Goal: Task Accomplishment & Management: Use online tool/utility

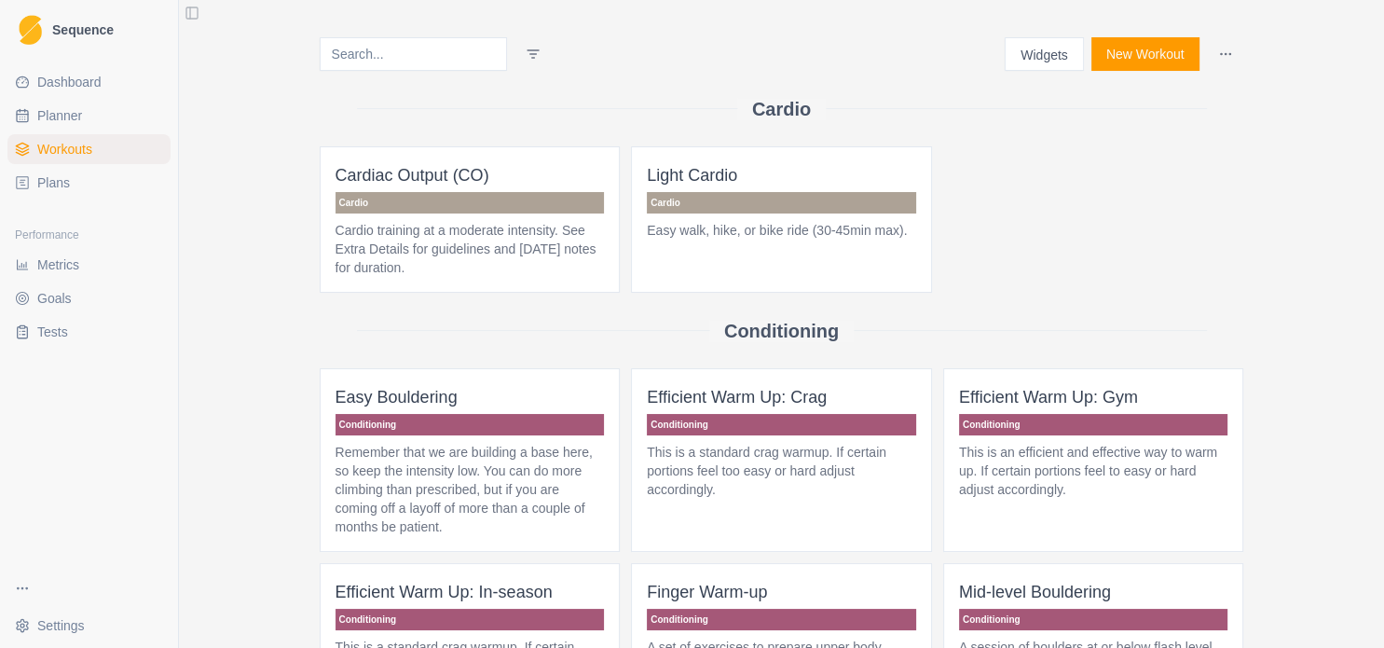
click at [124, 158] on link "Workouts" at bounding box center [88, 149] width 163 height 30
click at [92, 115] on link "Planner" at bounding box center [88, 116] width 163 height 30
select select "month"
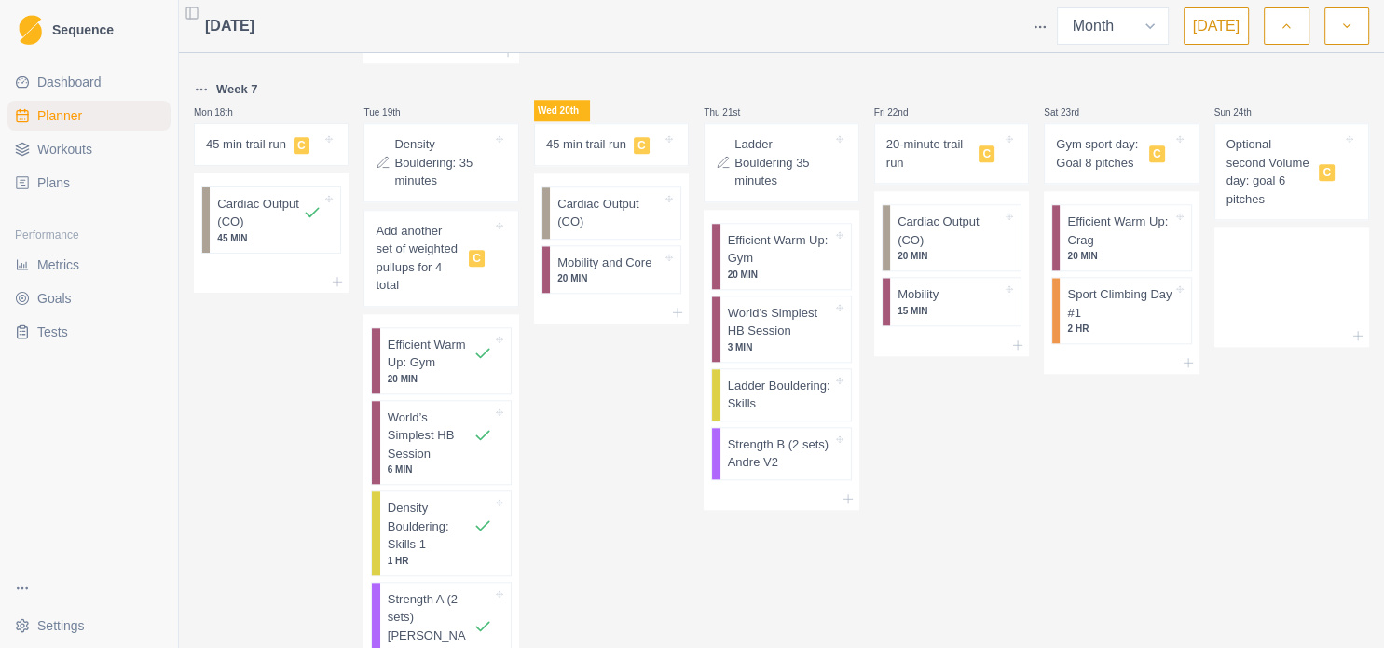
scroll to position [1812, 0]
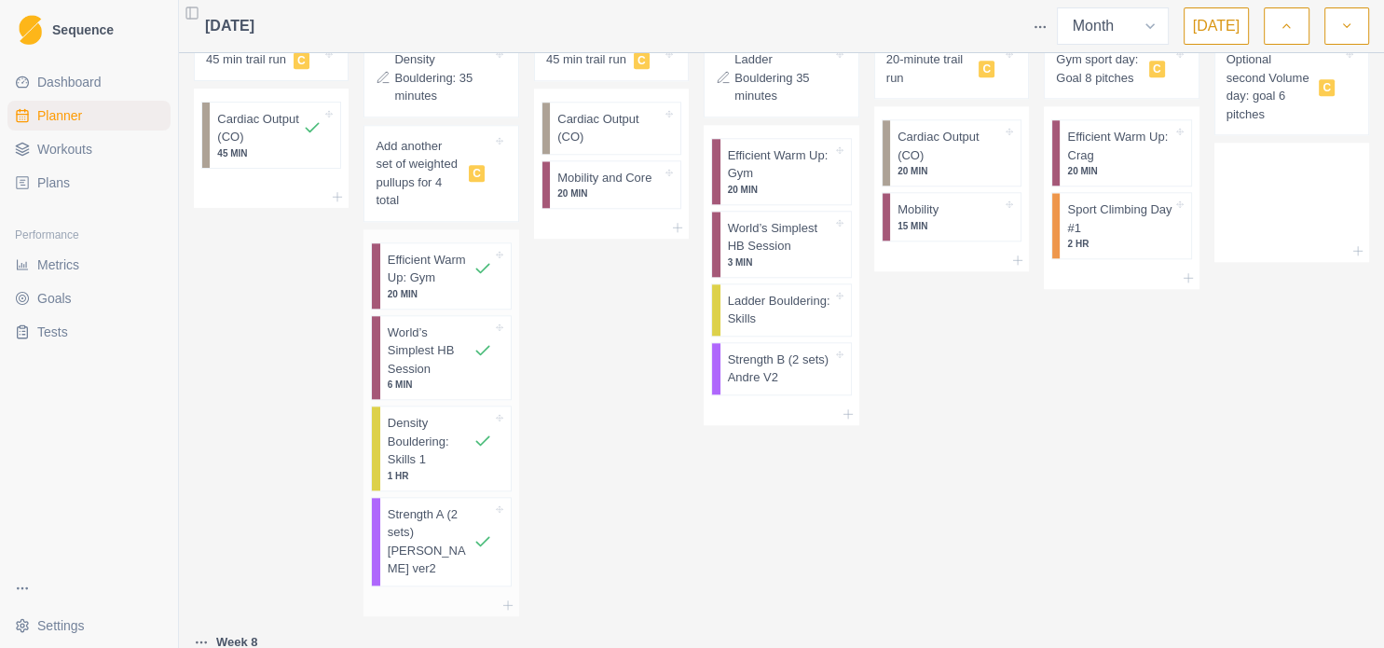
click at [439, 513] on p "Strength A (2 sets) [PERSON_NAME] ver2" at bounding box center [431, 541] width 86 height 73
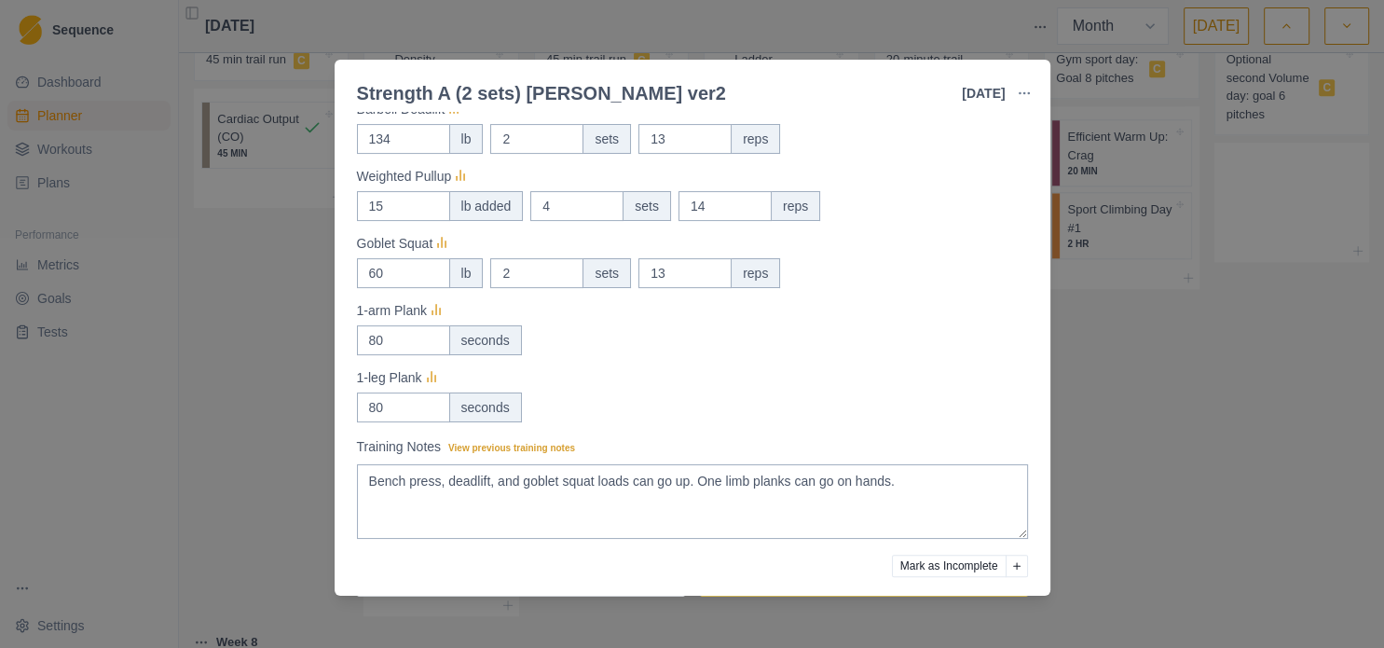
scroll to position [527, 0]
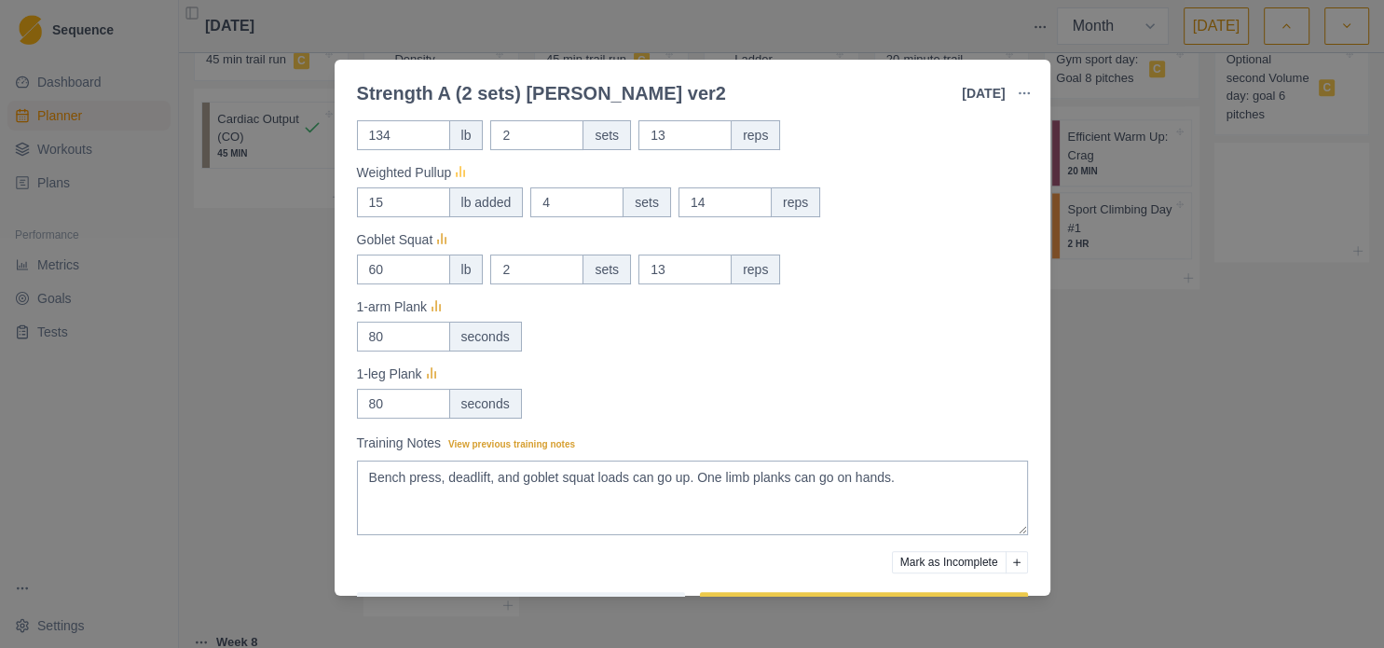
click at [459, 171] on icon at bounding box center [460, 173] width 19 height 19
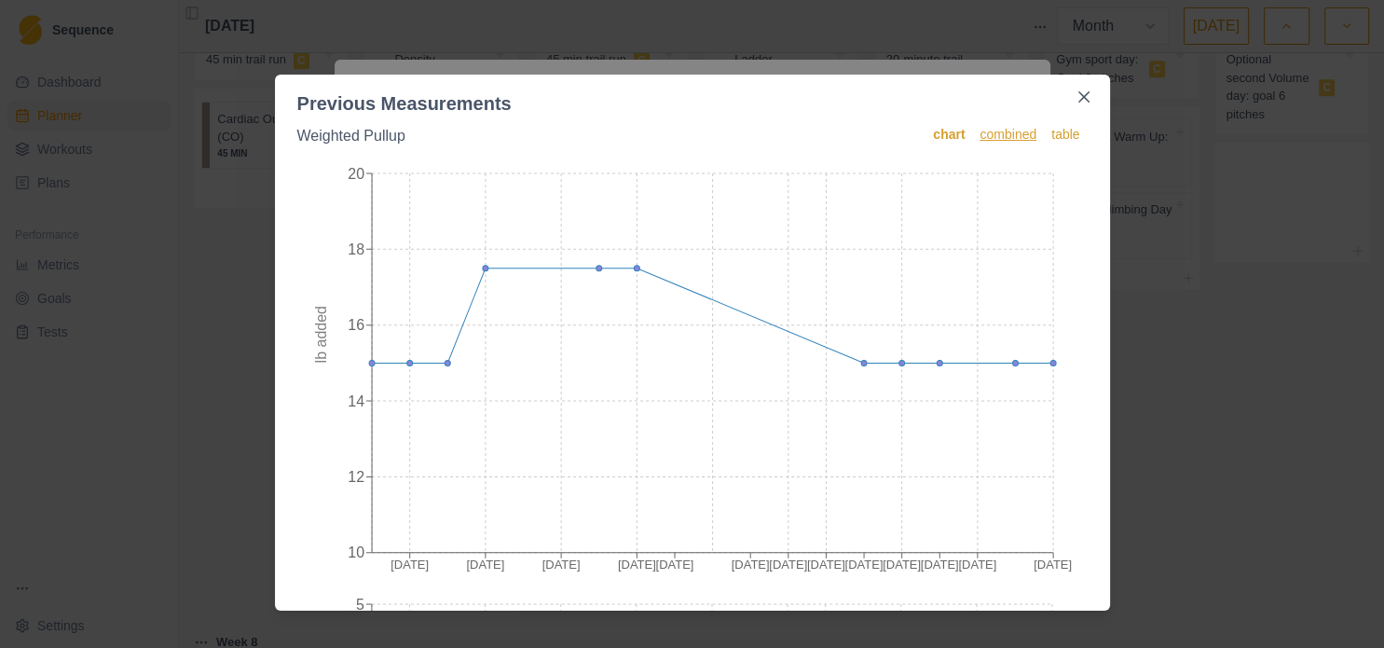
click at [1013, 133] on span "combined" at bounding box center [1008, 136] width 57 height 22
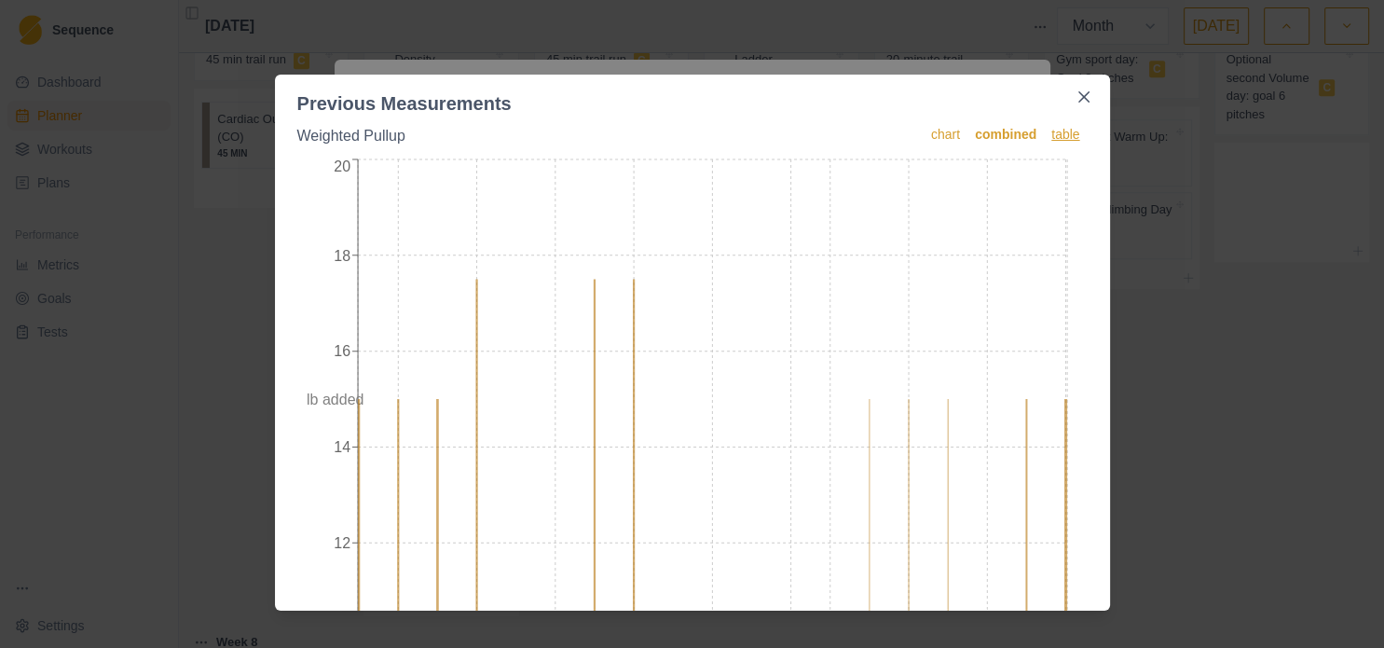
click at [1051, 134] on span "table" at bounding box center [1065, 136] width 28 height 22
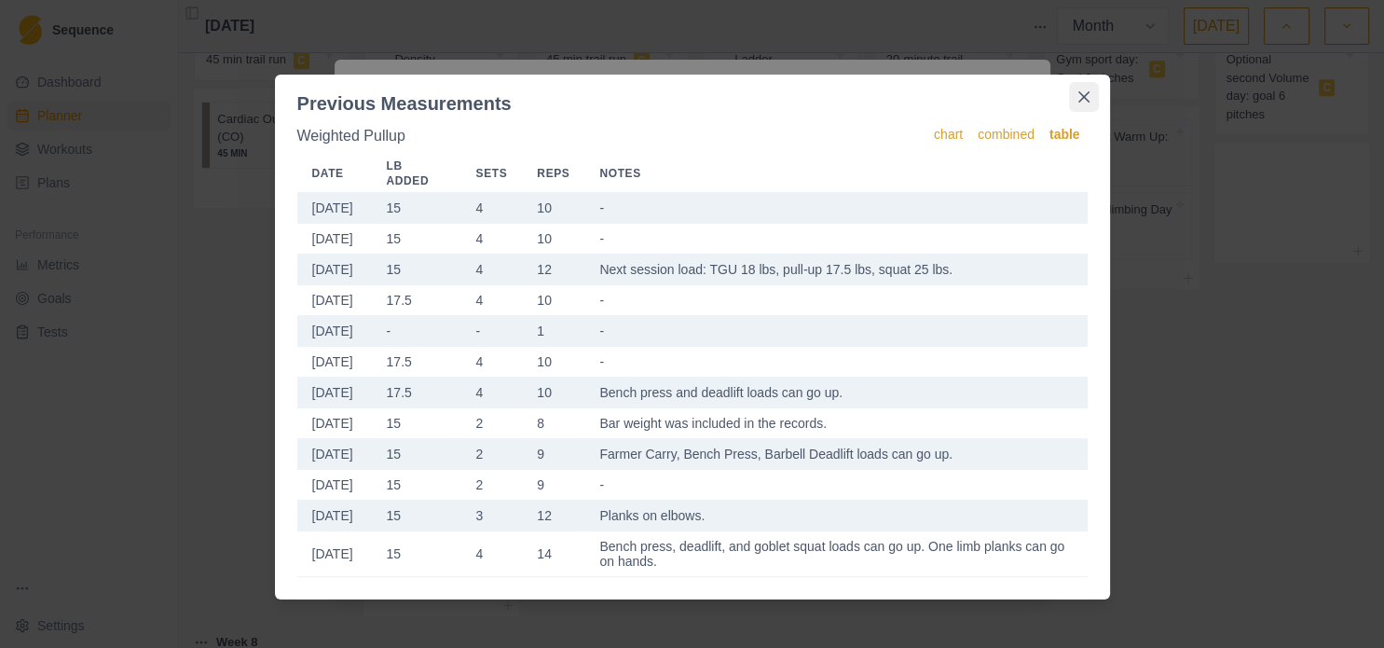
click at [1084, 102] on icon "Close" at bounding box center [1083, 96] width 11 height 11
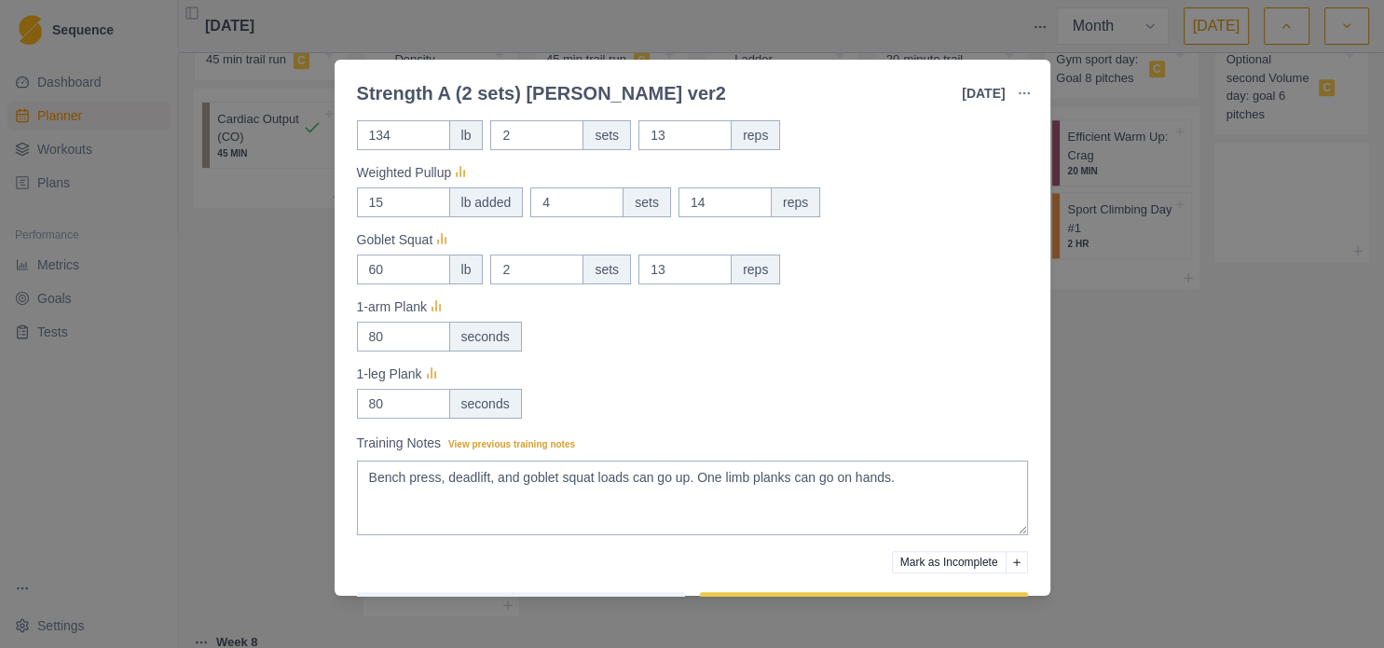
scroll to position [592, 0]
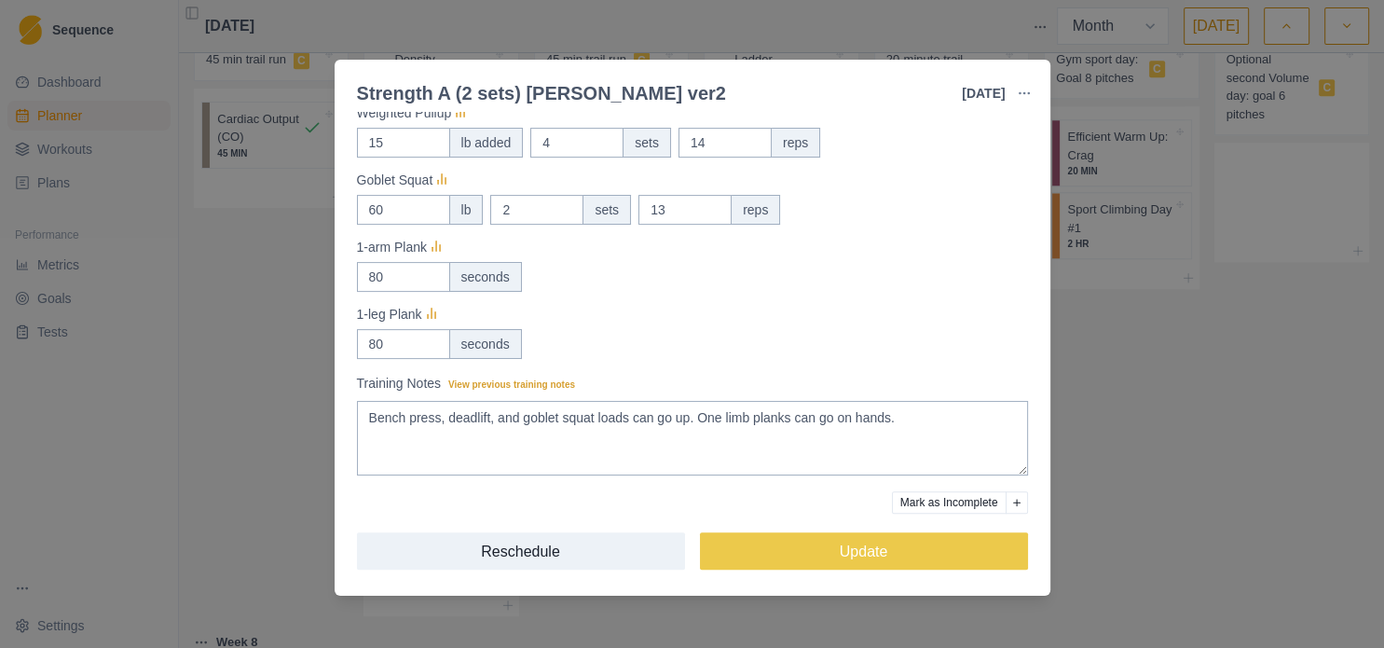
click at [1125, 483] on div "Strength A (2 sets) [PERSON_NAME] ver2 [DATE] Link To Goal View Workout Metrics…" at bounding box center [692, 324] width 1384 height 648
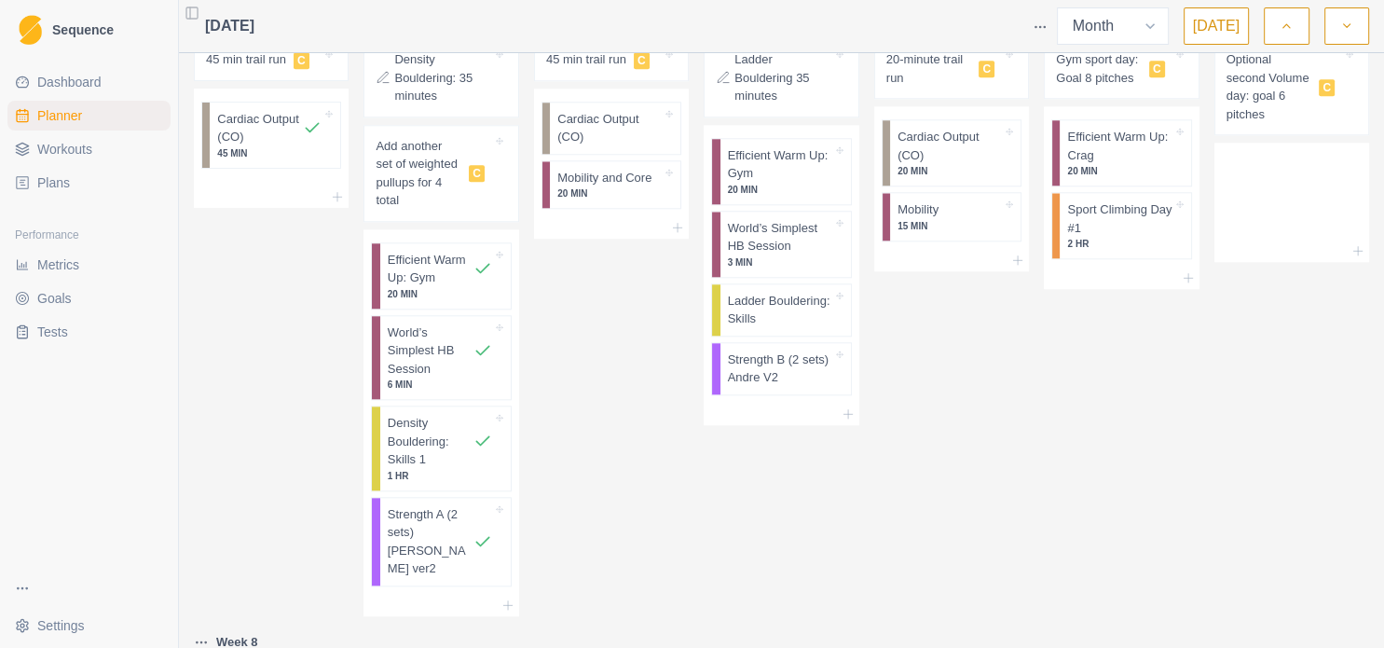
click at [62, 187] on span "Plans" at bounding box center [53, 182] width 33 height 19
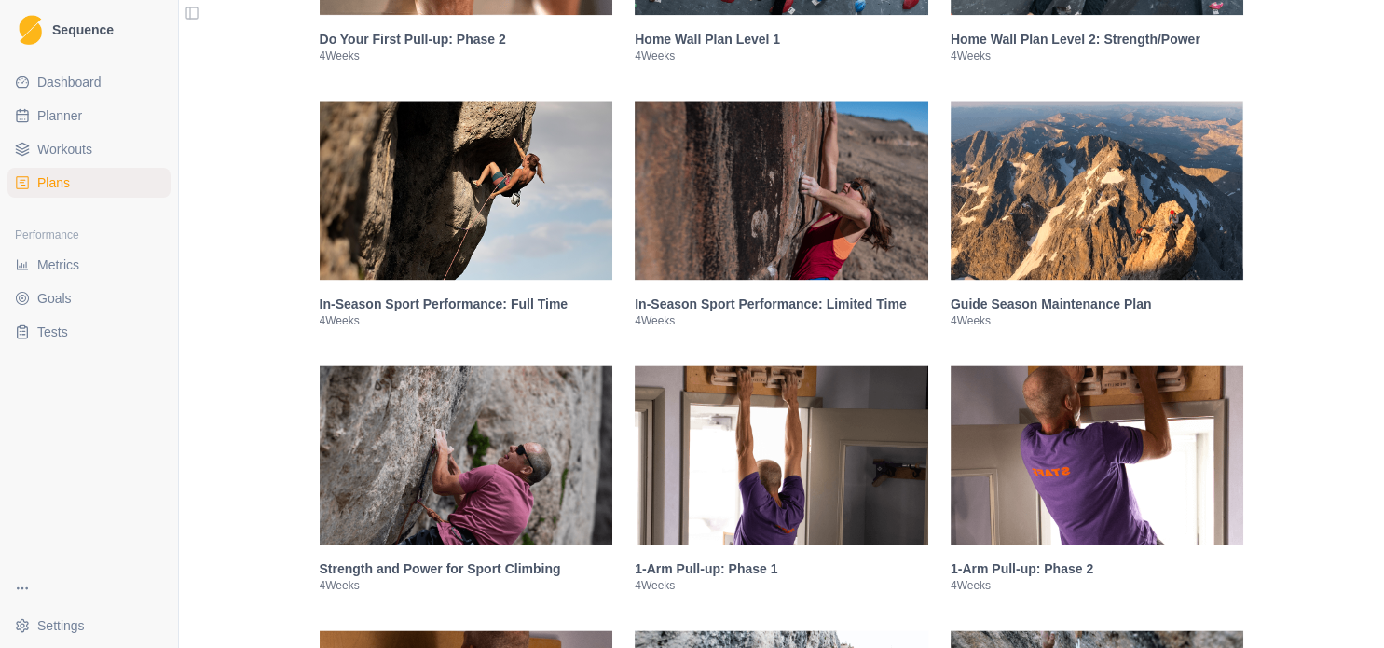
scroll to position [2617, 0]
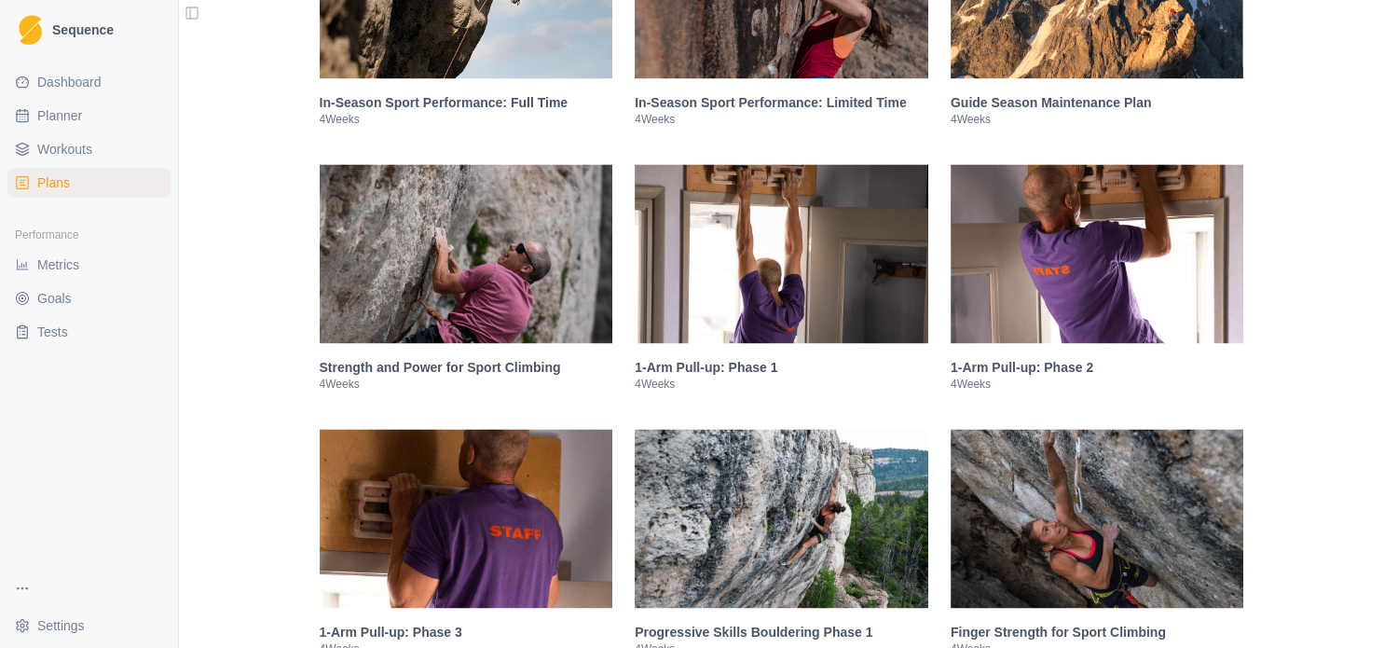
click at [852, 303] on img at bounding box center [782, 253] width 294 height 179
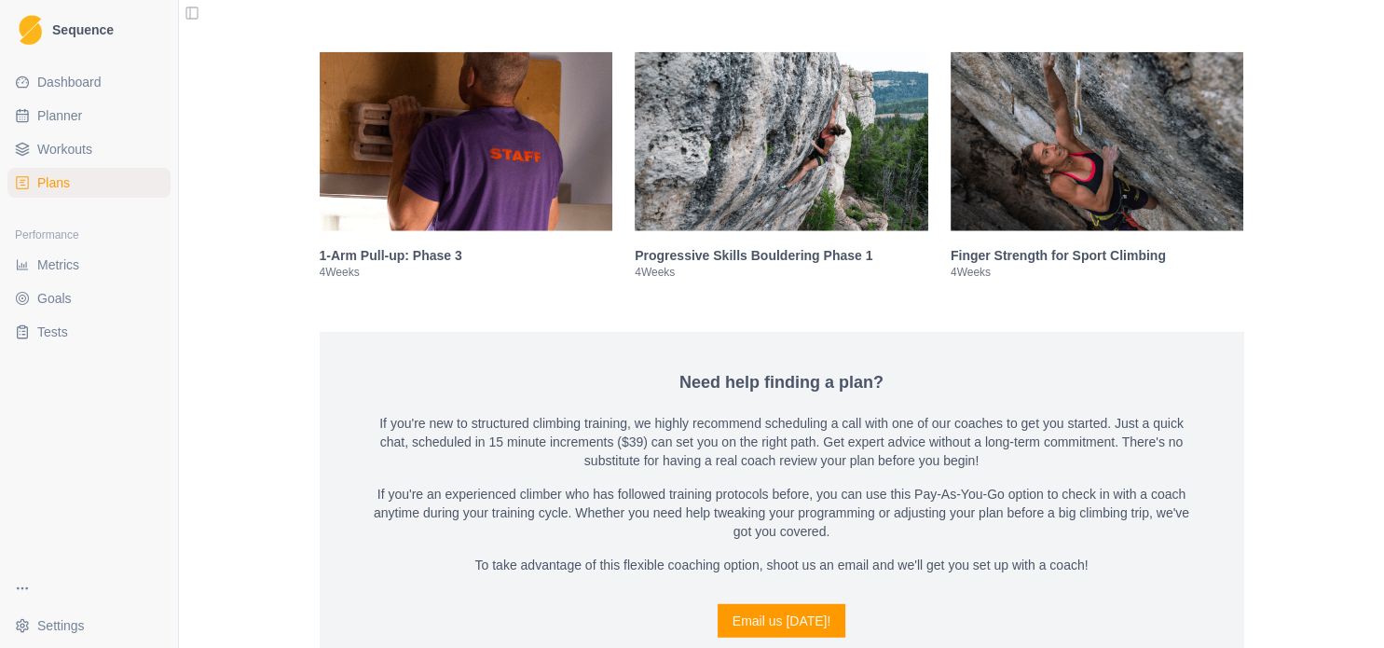
scroll to position [4656, 0]
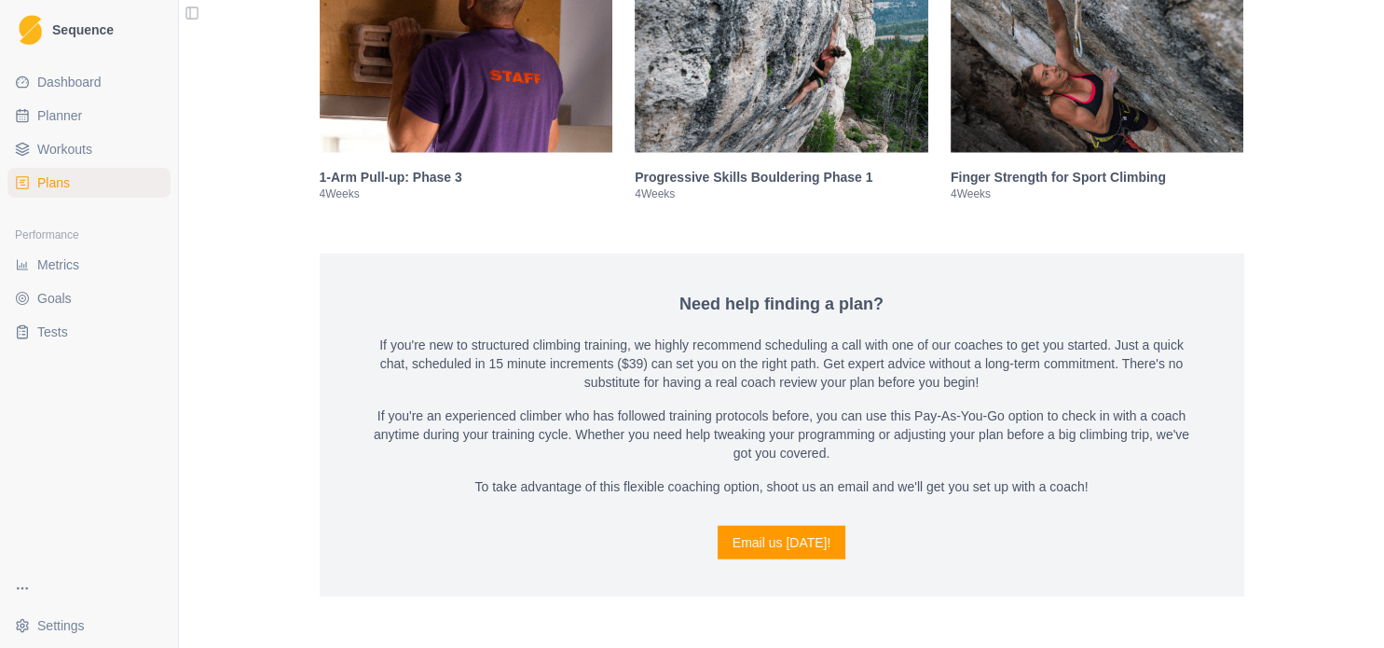
click at [99, 275] on link "Metrics" at bounding box center [88, 265] width 163 height 30
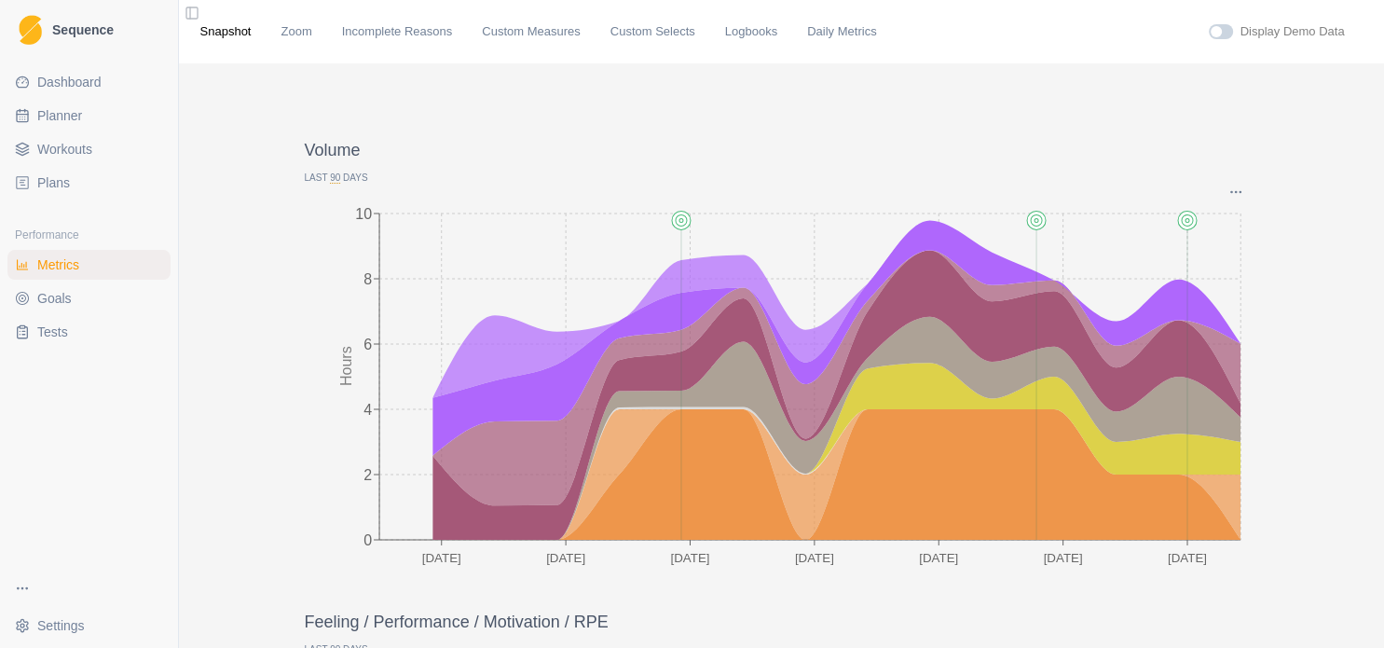
click at [95, 119] on link "Planner" at bounding box center [88, 116] width 163 height 30
select select "month"
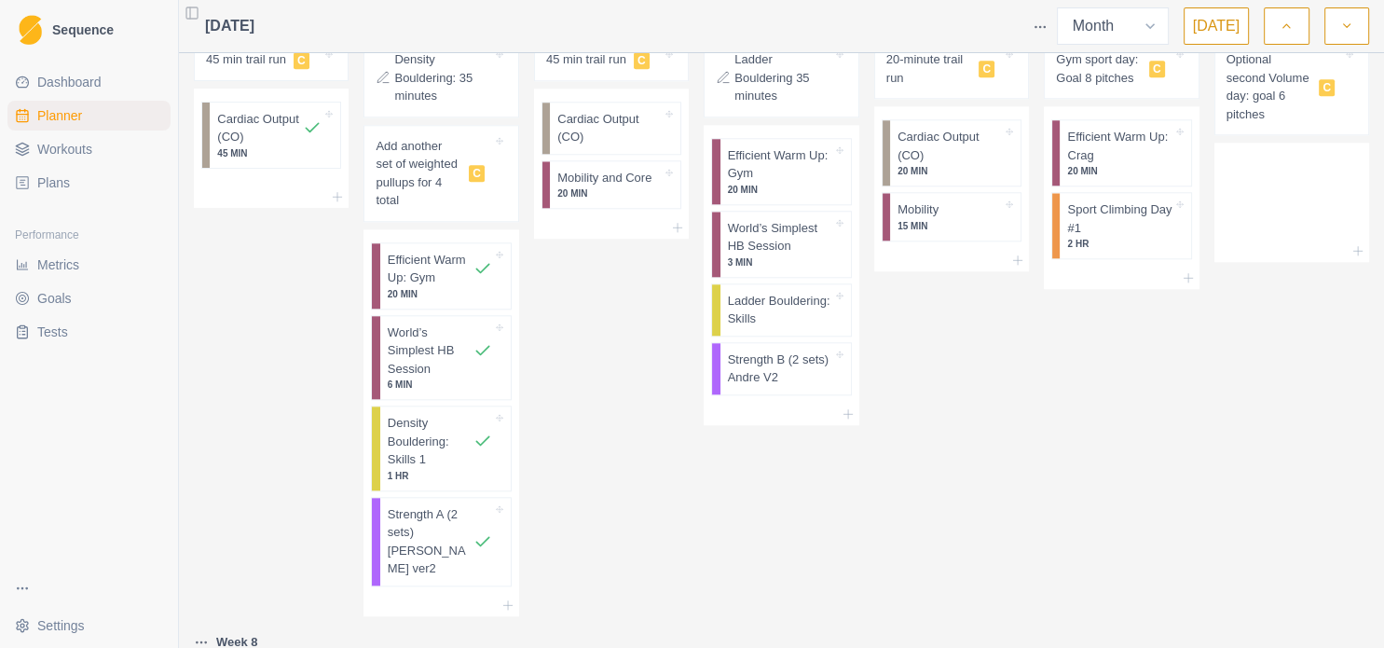
scroll to position [1610, 0]
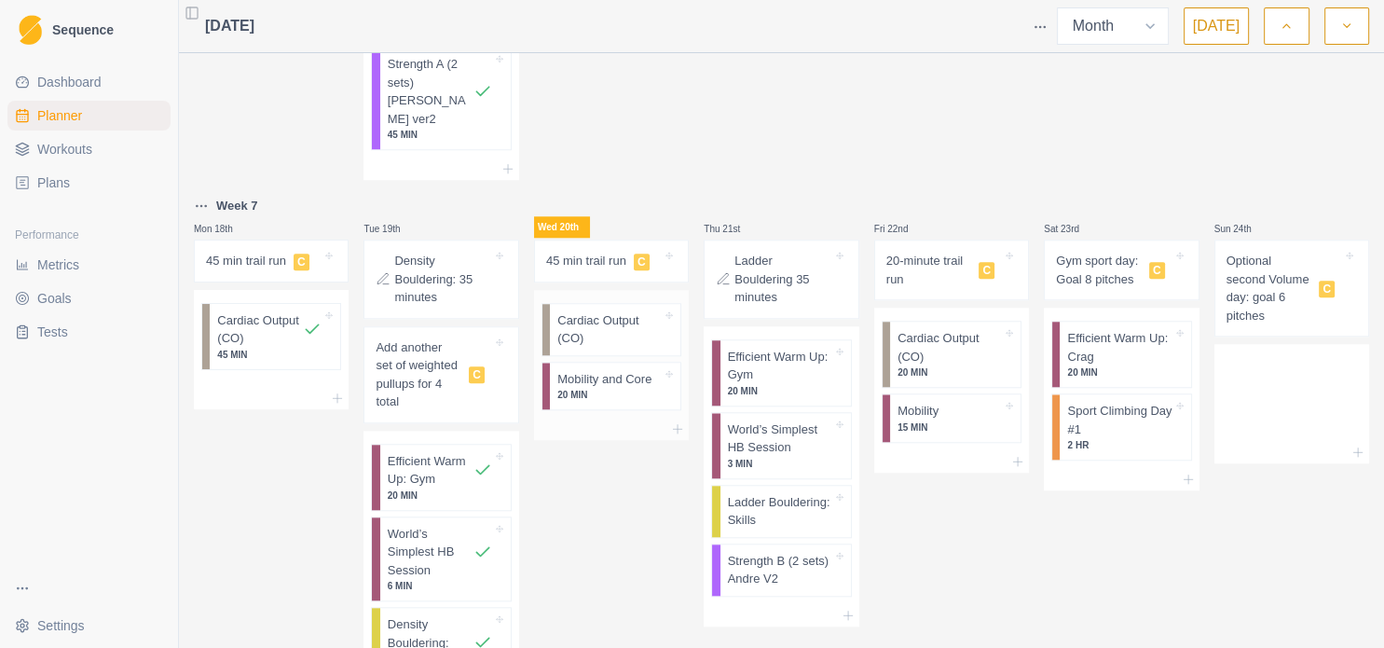
click at [621, 388] on p "20 MIN" at bounding box center [609, 395] width 104 height 14
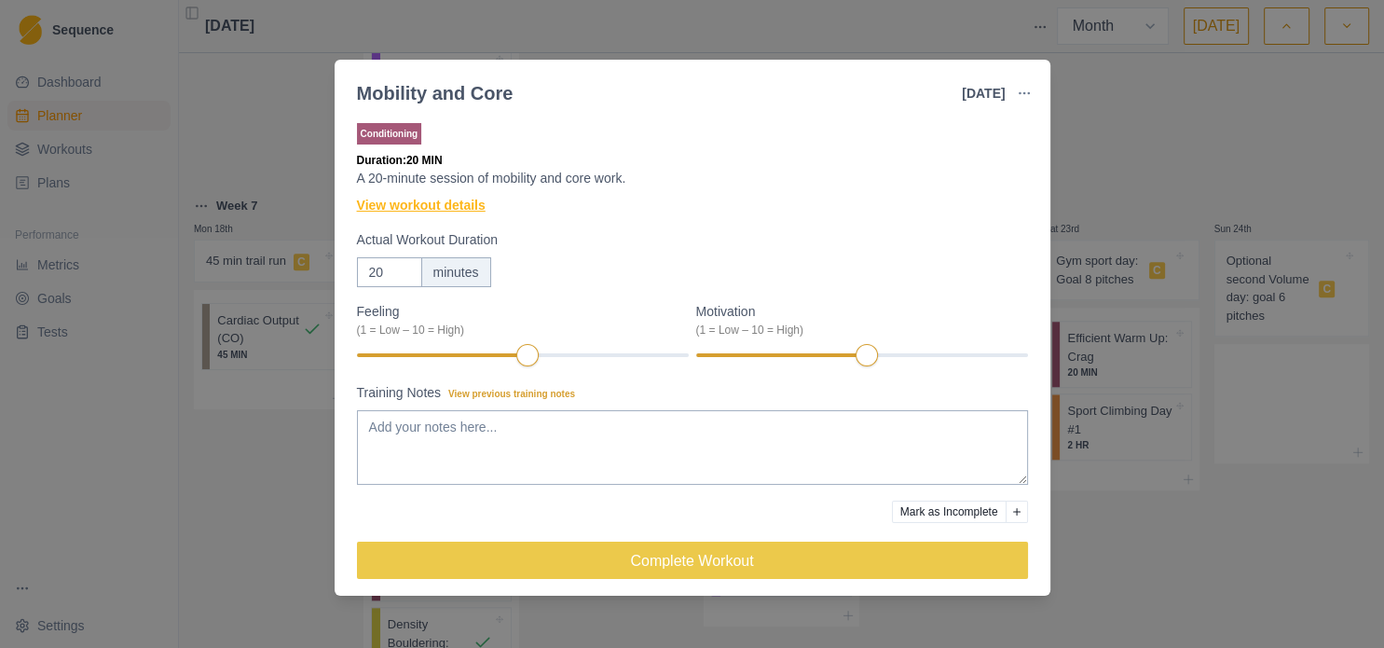
click at [422, 210] on link "View workout details" at bounding box center [421, 206] width 129 height 20
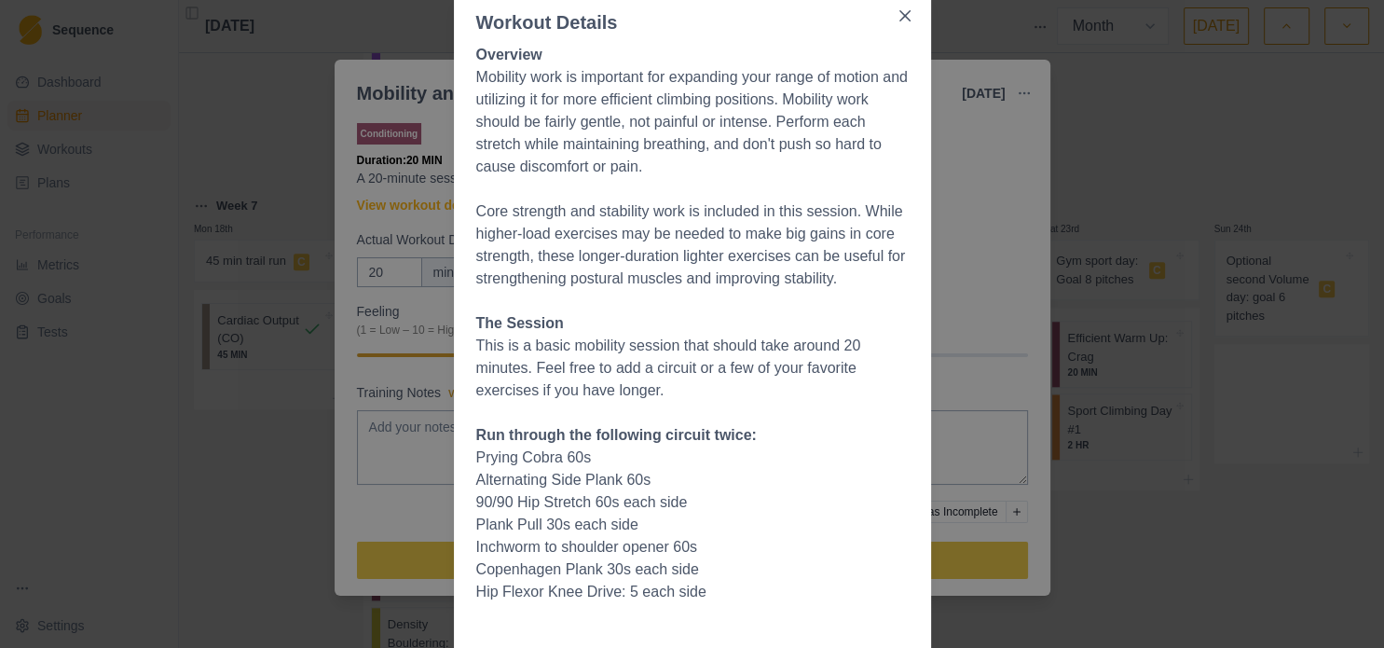
scroll to position [0, 0]
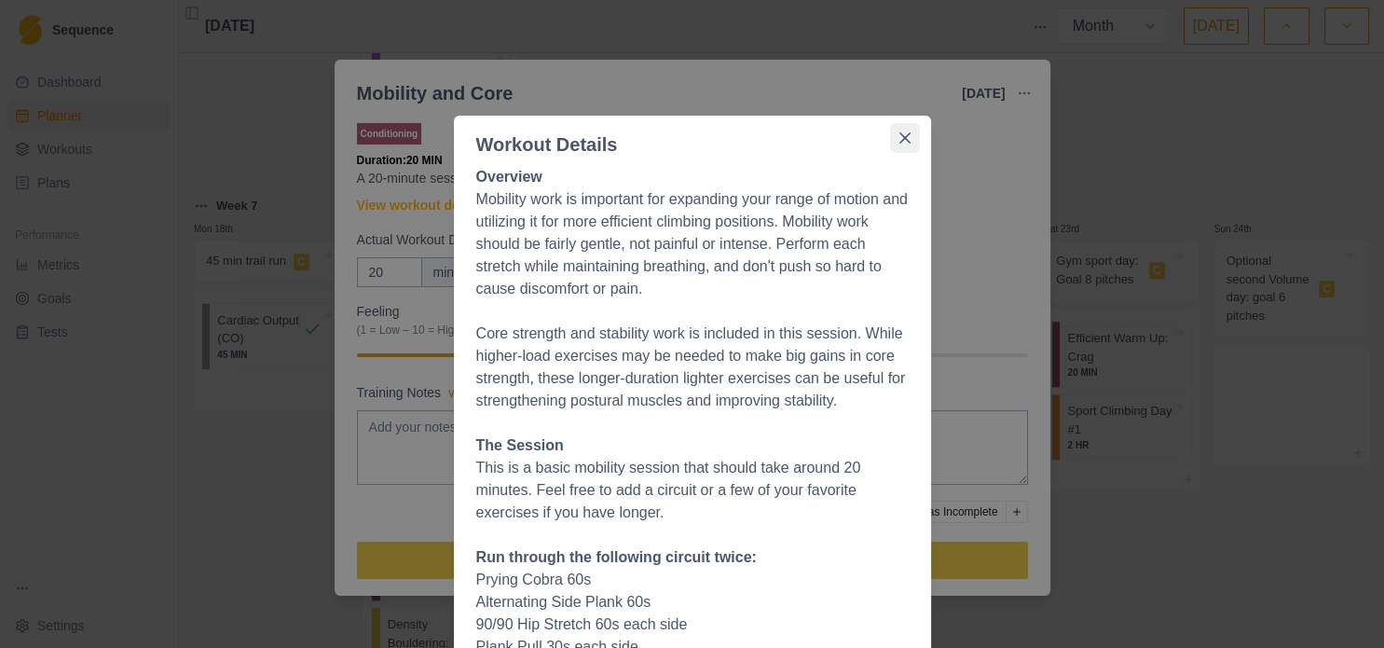
click at [890, 136] on button "Close" at bounding box center [905, 138] width 30 height 30
